Goal: Information Seeking & Learning: Learn about a topic

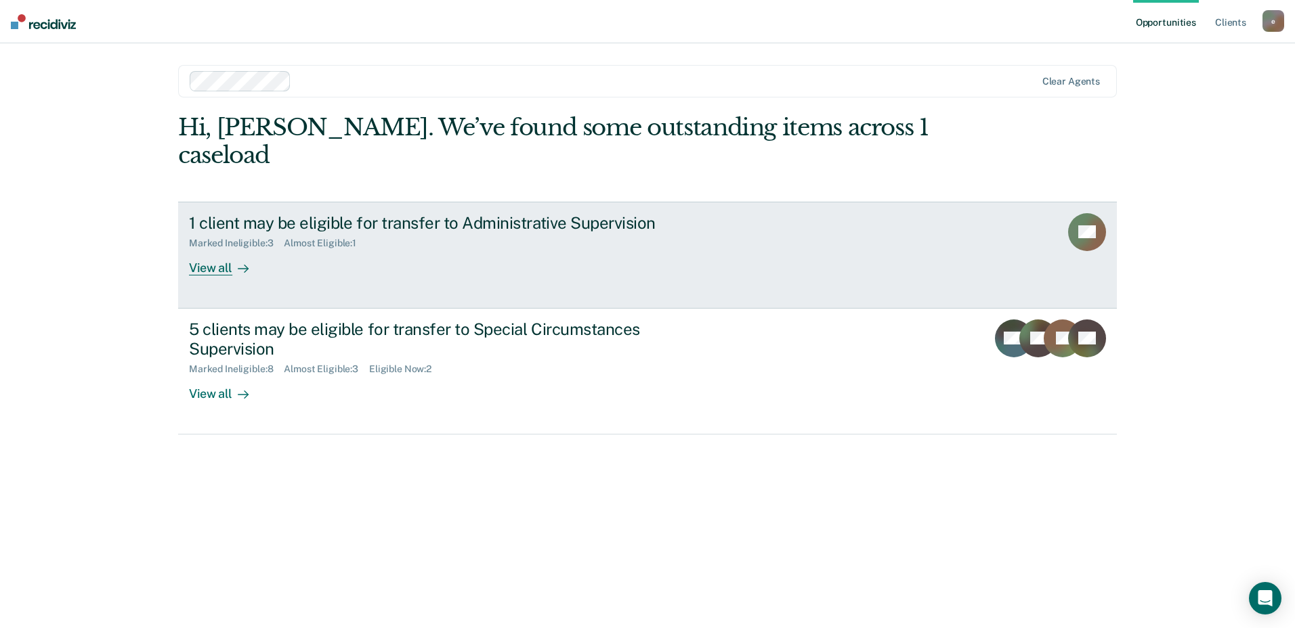
click at [213, 249] on div "View all" at bounding box center [227, 262] width 76 height 26
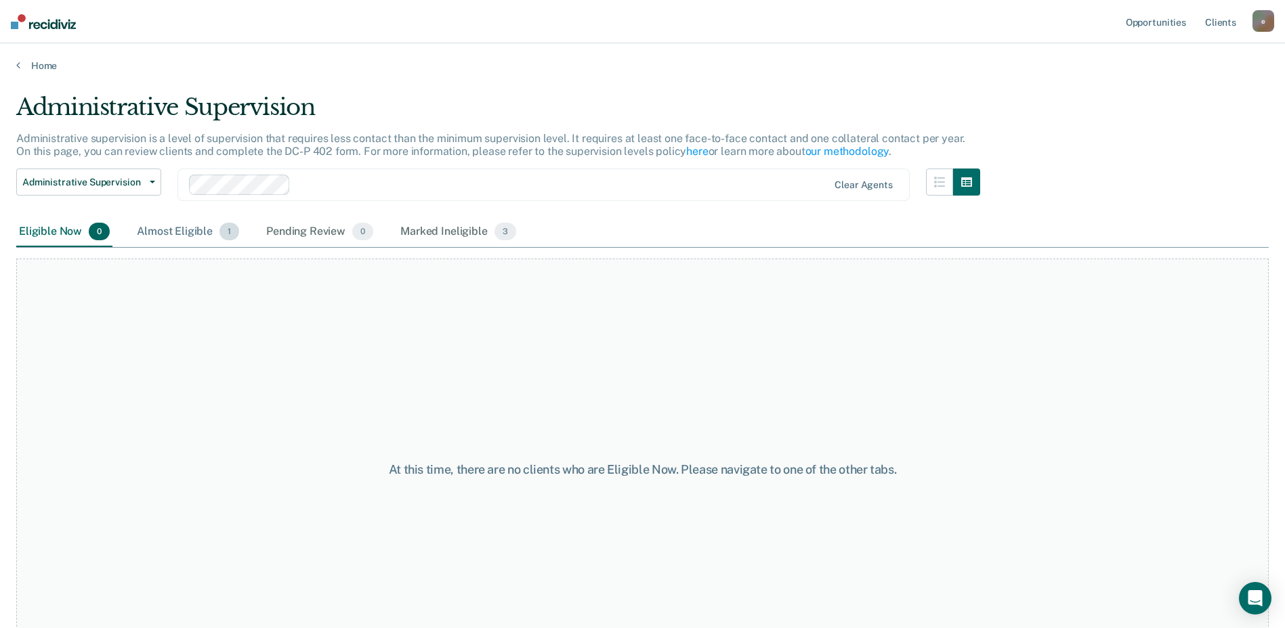
click at [167, 238] on div "Almost Eligible 1" at bounding box center [188, 232] width 108 height 30
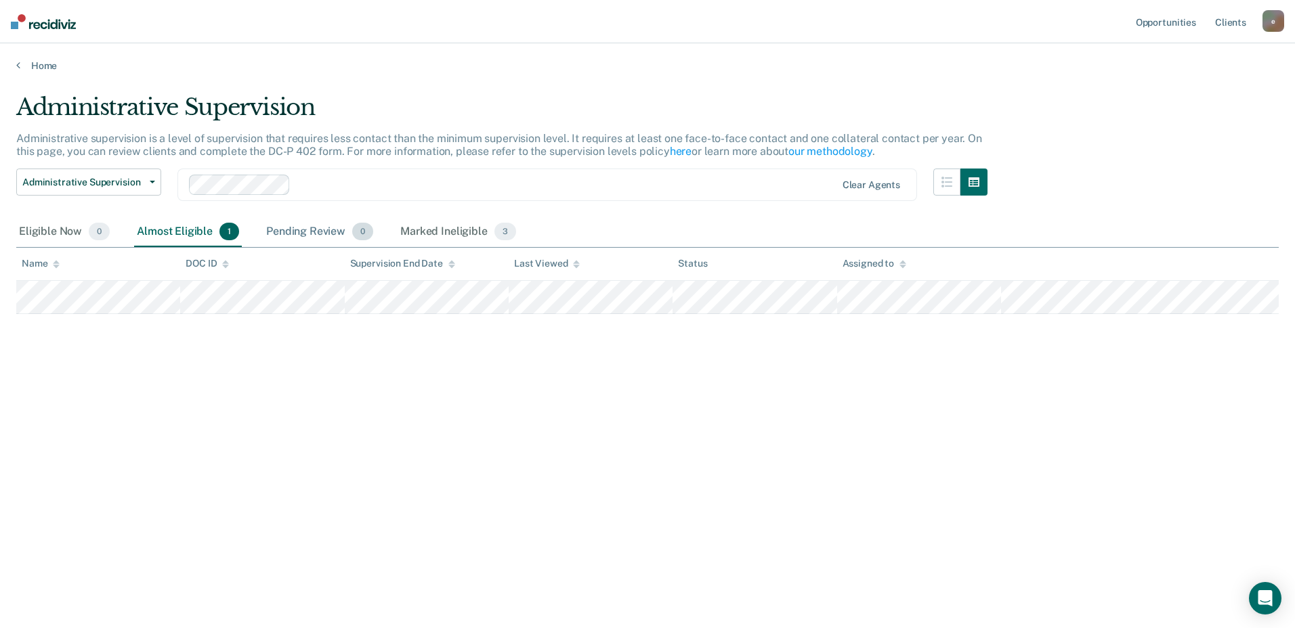
click at [319, 234] on div "Pending Review 0" at bounding box center [319, 232] width 112 height 30
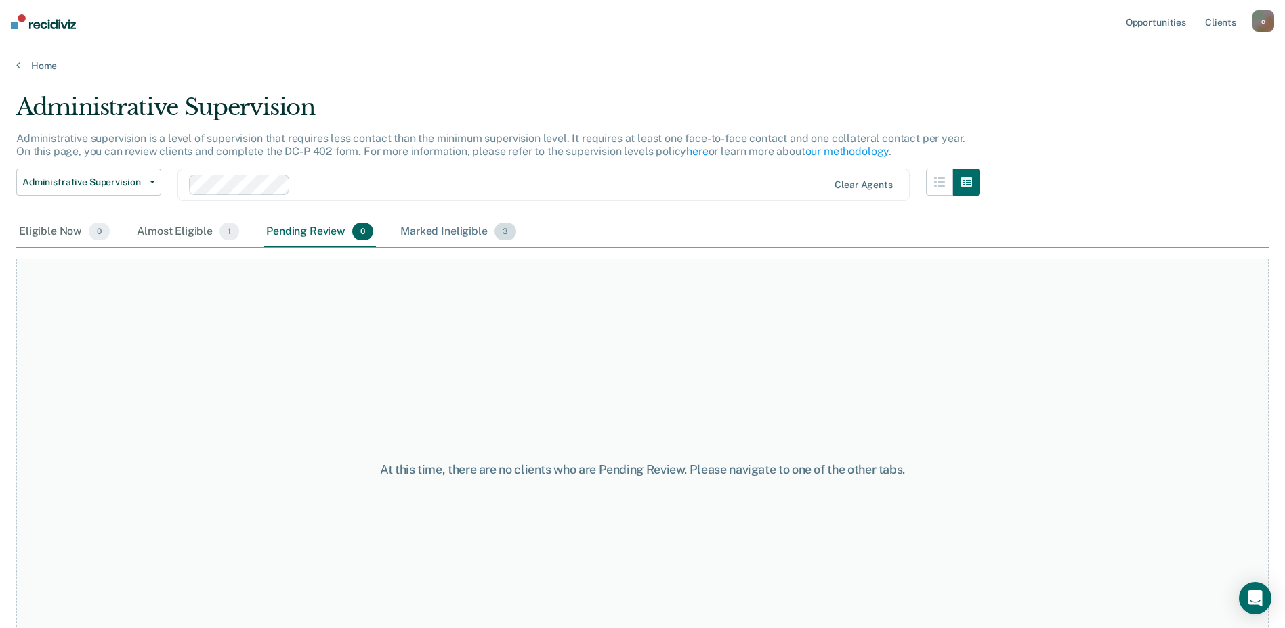
click at [437, 234] on div "Marked Ineligible 3" at bounding box center [458, 232] width 121 height 30
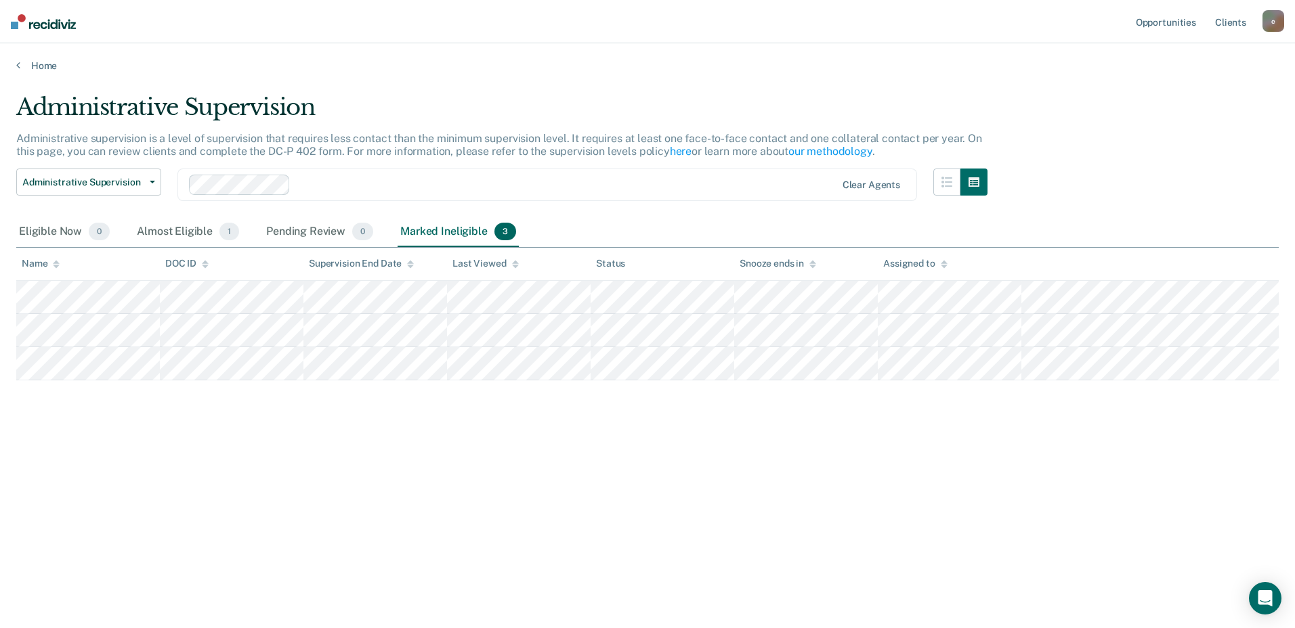
click at [54, 26] on img at bounding box center [43, 21] width 65 height 15
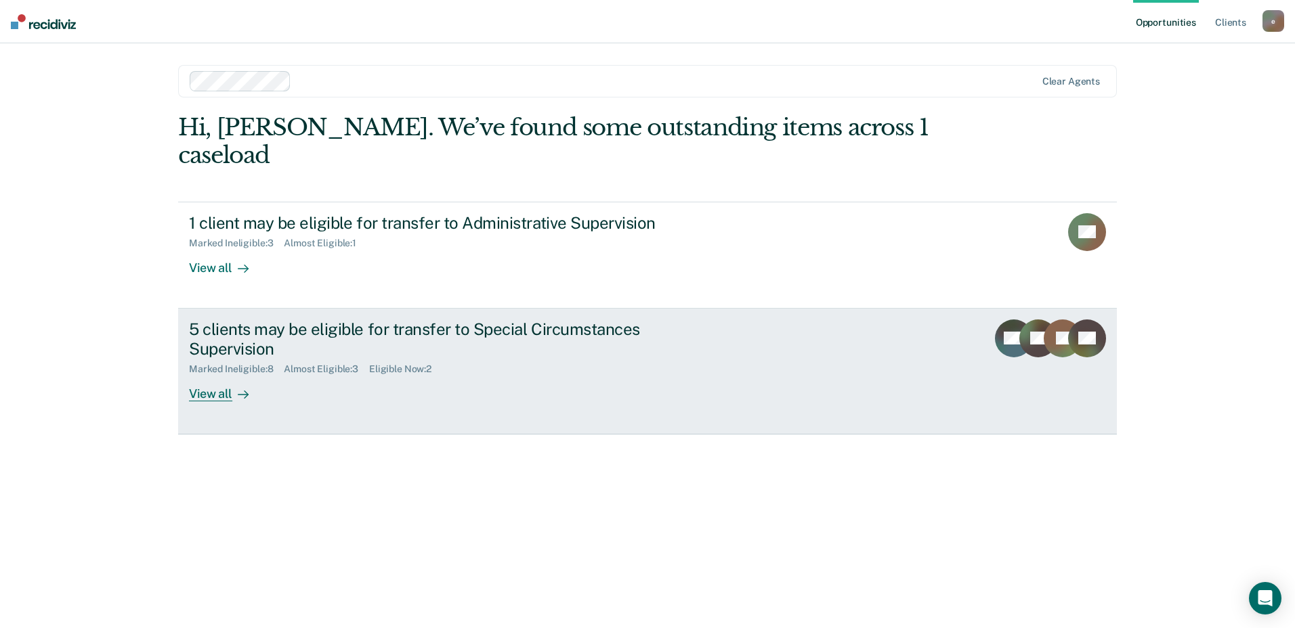
click at [213, 375] on div "View all" at bounding box center [227, 388] width 76 height 26
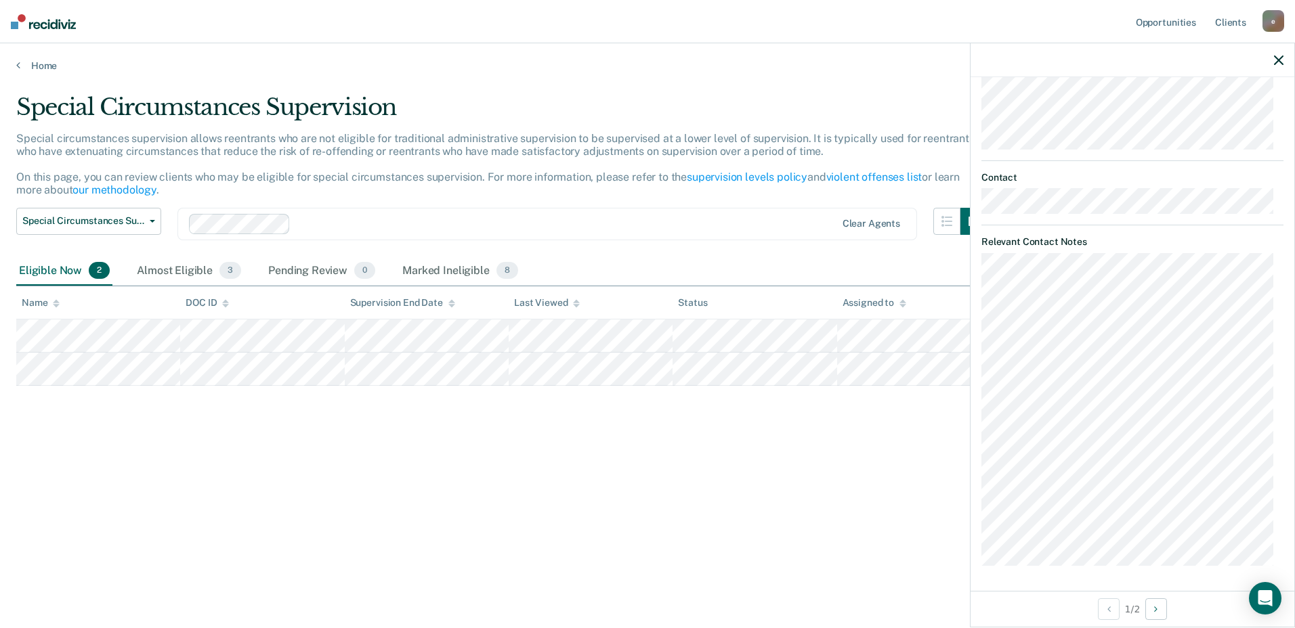
scroll to position [376, 0]
